Goal: Task Accomplishment & Management: Manage account settings

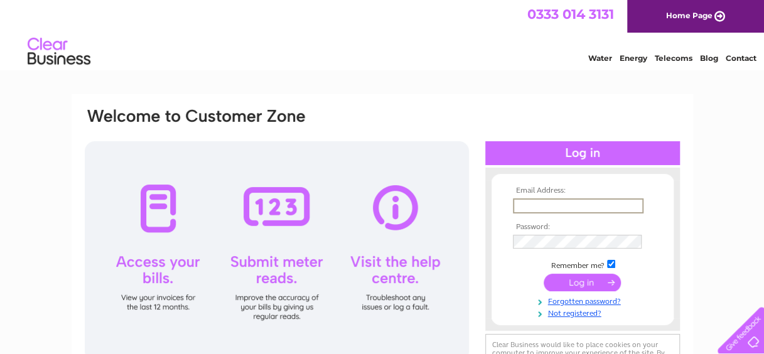
click at [524, 205] on input "text" at bounding box center [578, 205] width 131 height 15
type input "accounts@energyassets.co.uk"
click at [544, 274] on input "submit" at bounding box center [582, 283] width 77 height 18
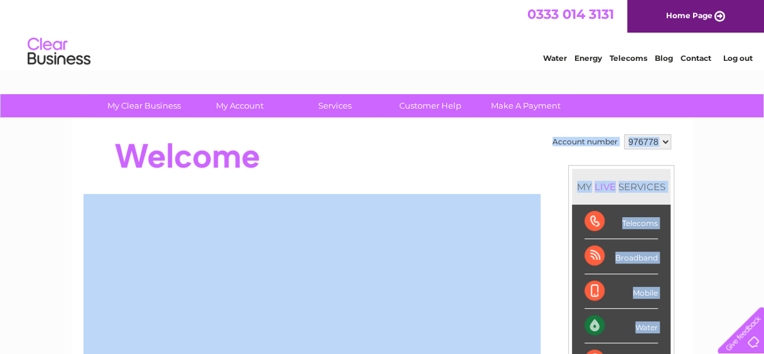
drag, startPoint x: 763, startPoint y: 105, endPoint x: 745, endPoint y: 188, distance: 85.3
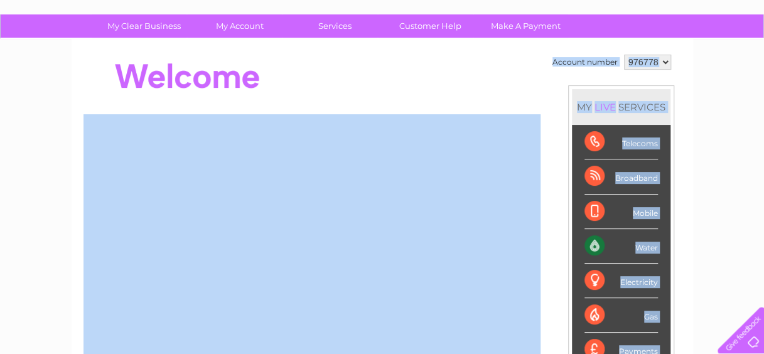
scroll to position [78, 0]
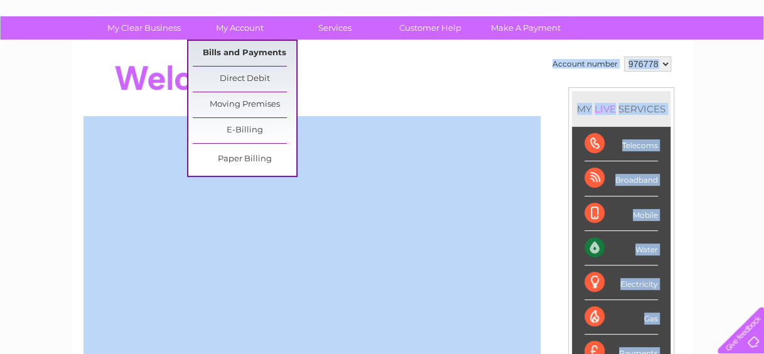
click at [227, 51] on link "Bills and Payments" at bounding box center [245, 53] width 104 height 25
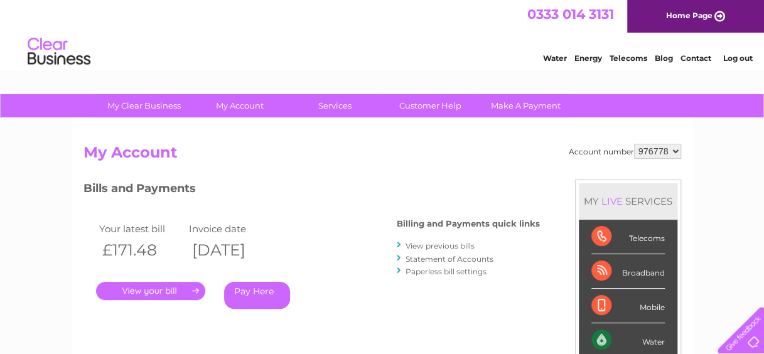
click at [172, 289] on link "." at bounding box center [150, 291] width 109 height 18
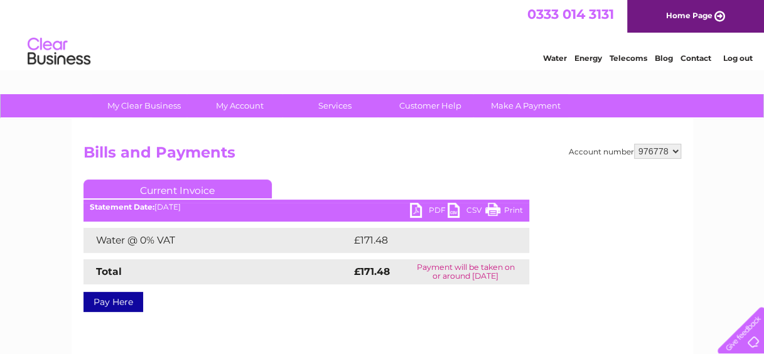
click at [427, 210] on link "PDF" at bounding box center [429, 212] width 38 height 18
click at [674, 151] on select "976778 982867" at bounding box center [657, 151] width 47 height 15
select select "982867"
click at [634, 144] on select "976778 982867" at bounding box center [657, 151] width 47 height 15
click at [423, 210] on link "PDF" at bounding box center [429, 212] width 38 height 18
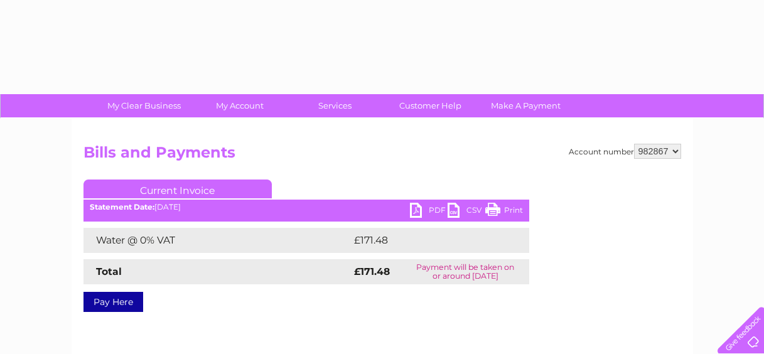
select select "982867"
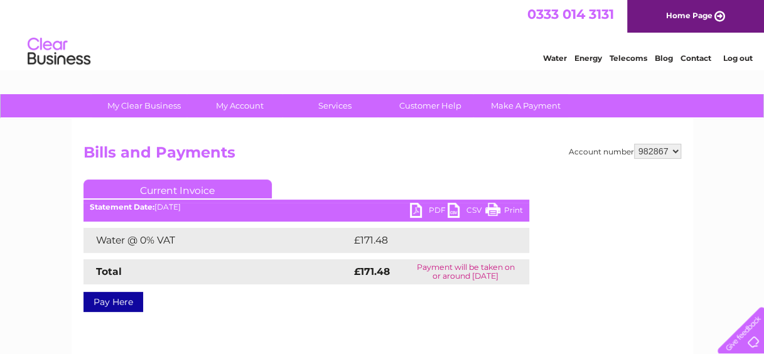
click at [745, 57] on link "Log out" at bounding box center [738, 57] width 30 height 9
